Goal: Find specific page/section: Find specific page/section

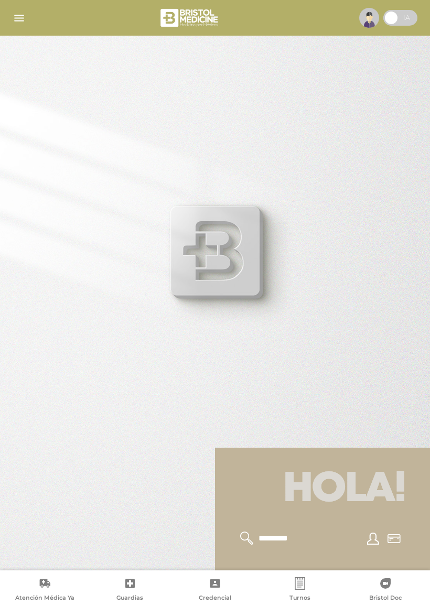
click at [18, 8] on div at bounding box center [215, 17] width 430 height 25
click at [23, 19] on img "button" at bounding box center [19, 18] width 13 height 13
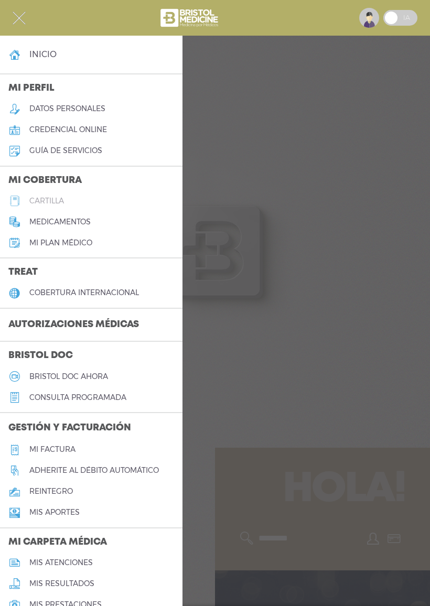
click at [50, 201] on h5 "cartilla" at bounding box center [46, 201] width 35 height 9
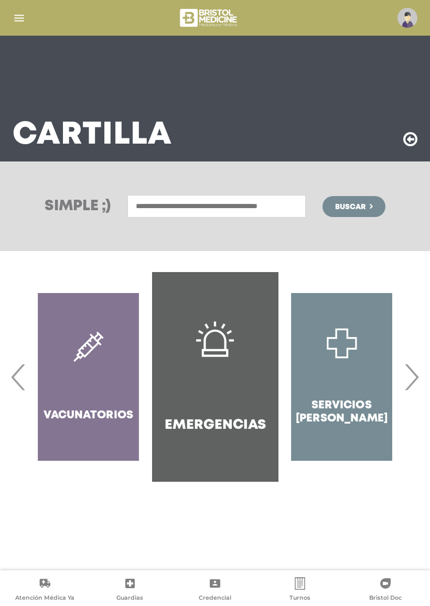
click at [218, 210] on input "text" at bounding box center [216, 206] width 178 height 23
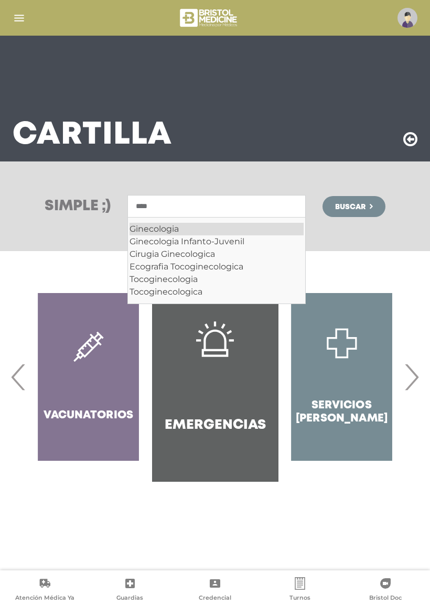
click at [155, 231] on div "Ginecologia" at bounding box center [216, 229] width 174 height 13
type input "**********"
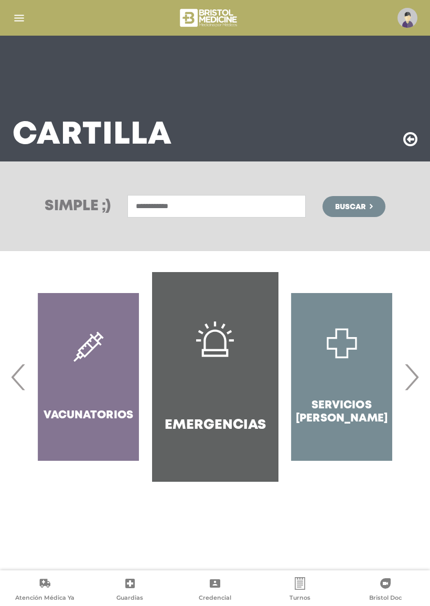
click at [367, 212] on button "Buscar" at bounding box center [353, 206] width 63 height 21
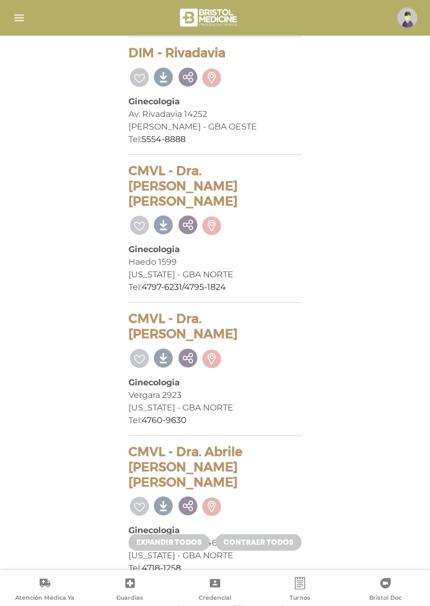
scroll to position [17622, 0]
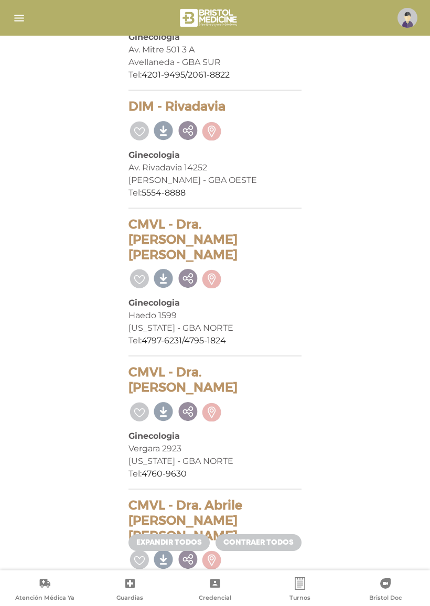
click at [34, 21] on div at bounding box center [215, 17] width 430 height 25
click at [21, 17] on img "button" at bounding box center [19, 18] width 13 height 13
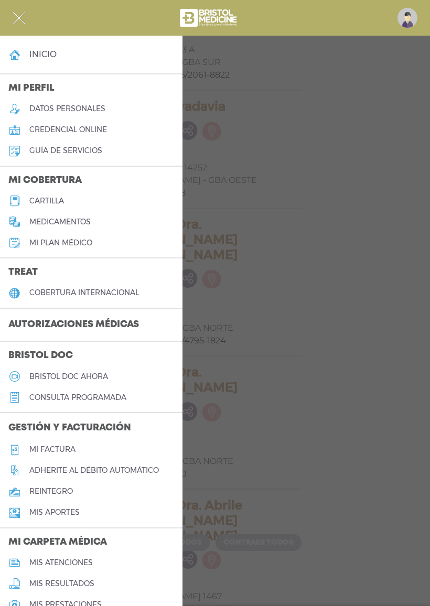
click at [57, 200] on h5 "cartilla" at bounding box center [46, 201] width 35 height 9
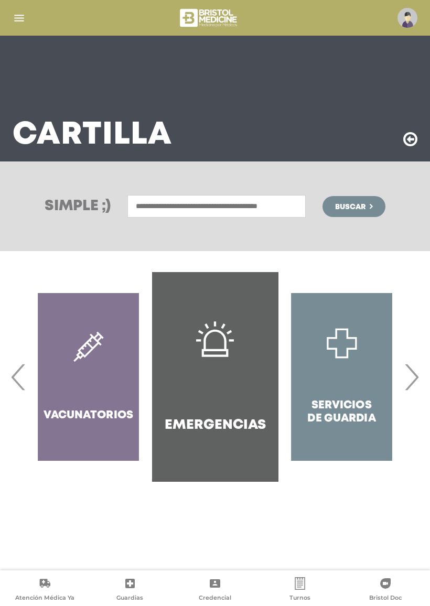
click at [151, 211] on input "text" at bounding box center [216, 206] width 178 height 23
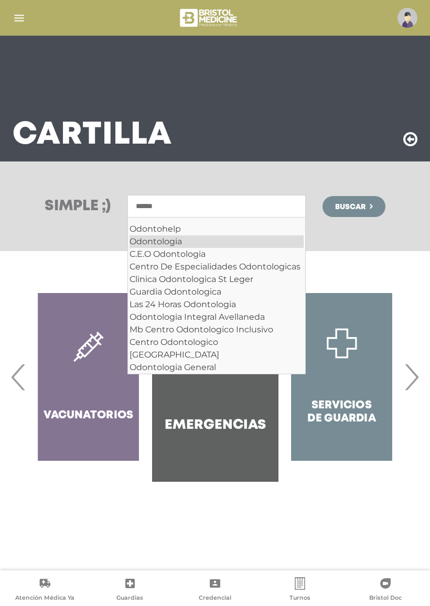
click at [141, 244] on div "Odontologia" at bounding box center [216, 241] width 174 height 13
type input "**********"
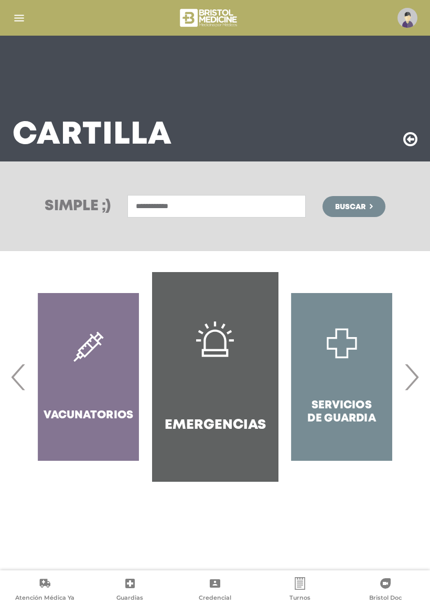
click at [365, 207] on span "Buscar" at bounding box center [350, 206] width 30 height 7
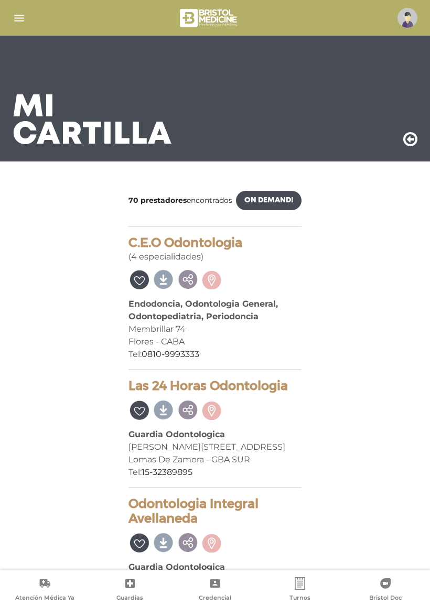
click at [414, 125] on div "Mi Cartilla" at bounding box center [215, 99] width 430 height 126
click at [409, 136] on icon at bounding box center [410, 139] width 14 height 17
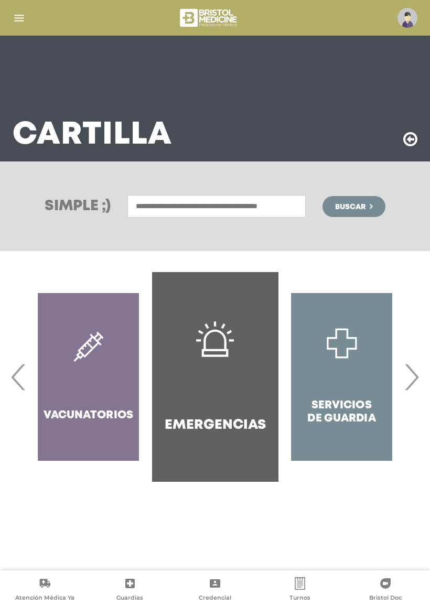
click at [177, 203] on input "text" at bounding box center [216, 206] width 178 height 23
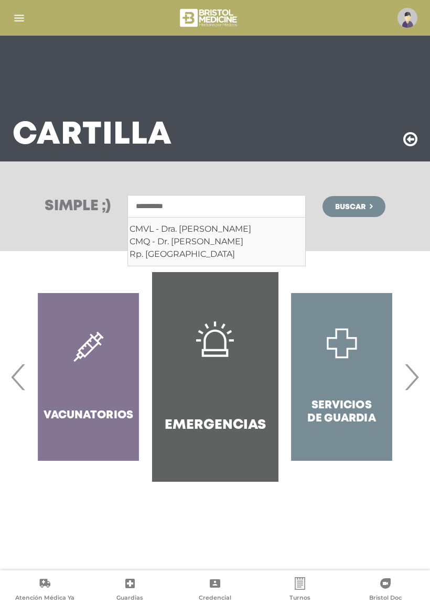
type input "**********"
click at [364, 205] on span "Buscar" at bounding box center [350, 206] width 30 height 7
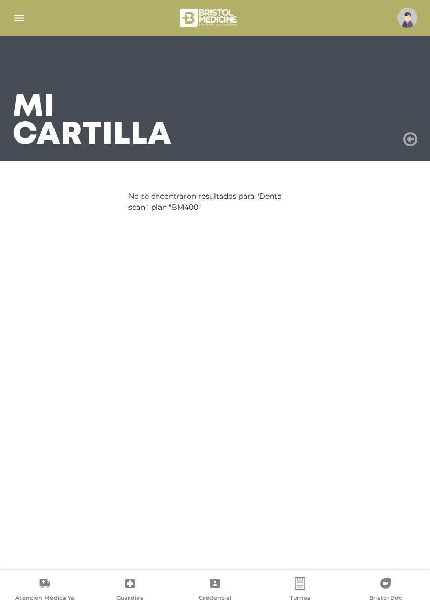
click at [408, 137] on icon at bounding box center [410, 139] width 14 height 17
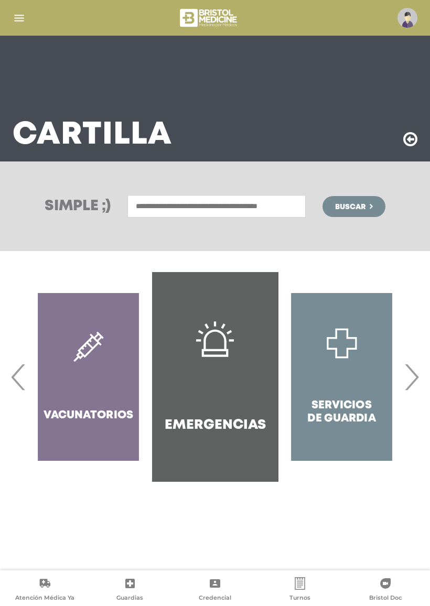
click at [258, 199] on input "text" at bounding box center [216, 206] width 178 height 23
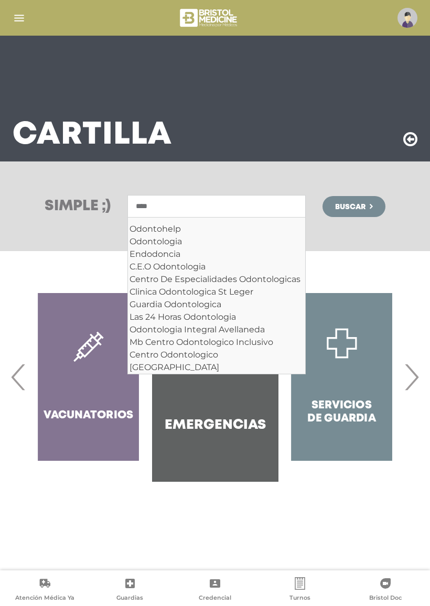
type input "***"
